Goal: Find specific page/section: Find specific page/section

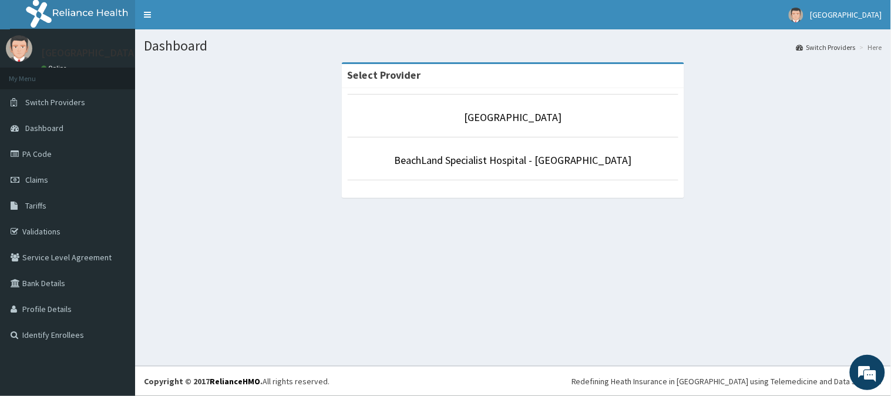
drag, startPoint x: 0, startPoint y: 0, endPoint x: 511, endPoint y: 243, distance: 566.1
click at [511, 243] on div "Dashboard Switch Providers Here Select [GEOGRAPHIC_DATA] Specialist [GEOGRAPHIC…" at bounding box center [513, 197] width 756 height 337
click at [514, 159] on link "BeachLand Specialist Hospital - [GEOGRAPHIC_DATA]" at bounding box center [513, 160] width 238 height 14
